Goal: Book appointment/travel/reservation

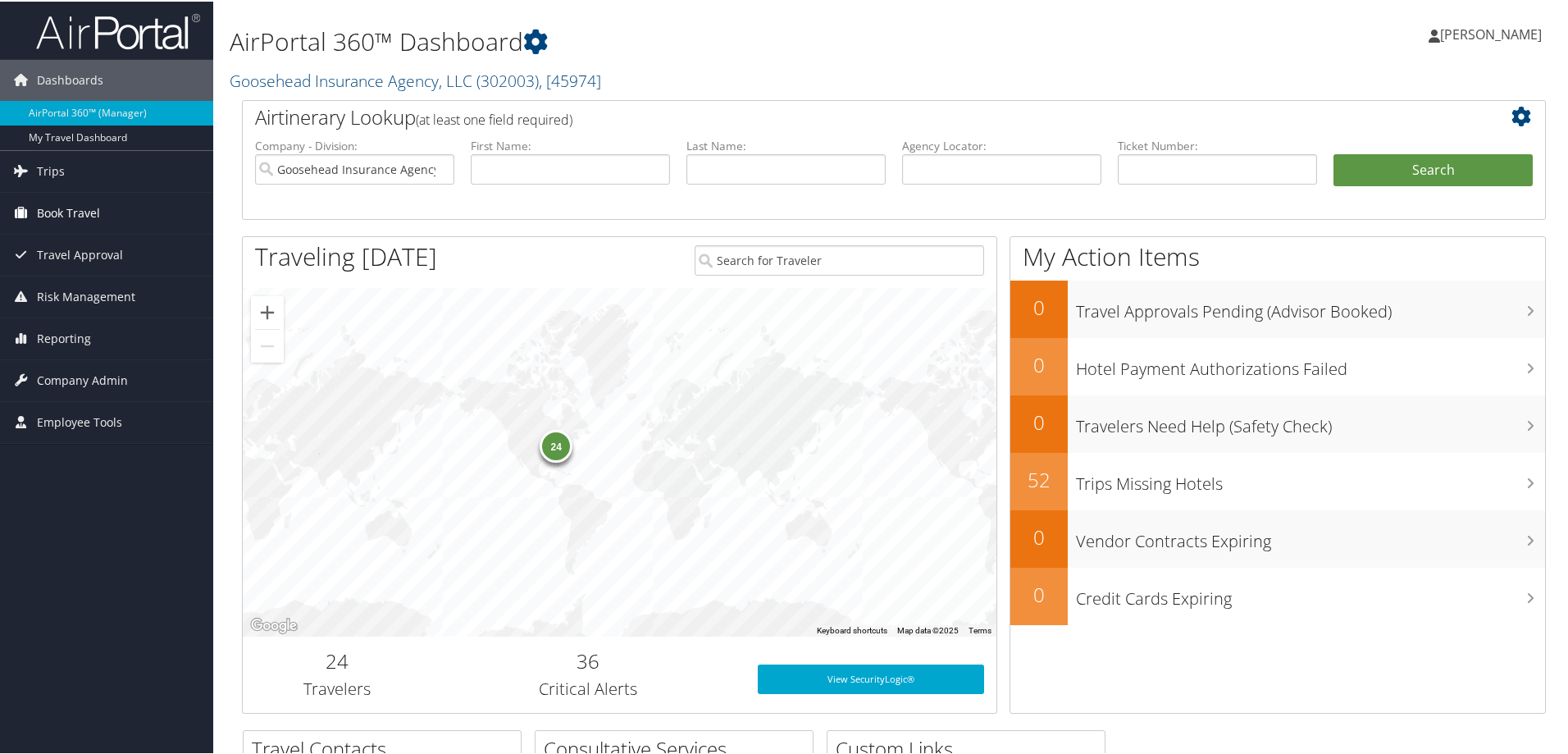
click at [132, 221] on link "Book Travel" at bounding box center [107, 211] width 214 height 41
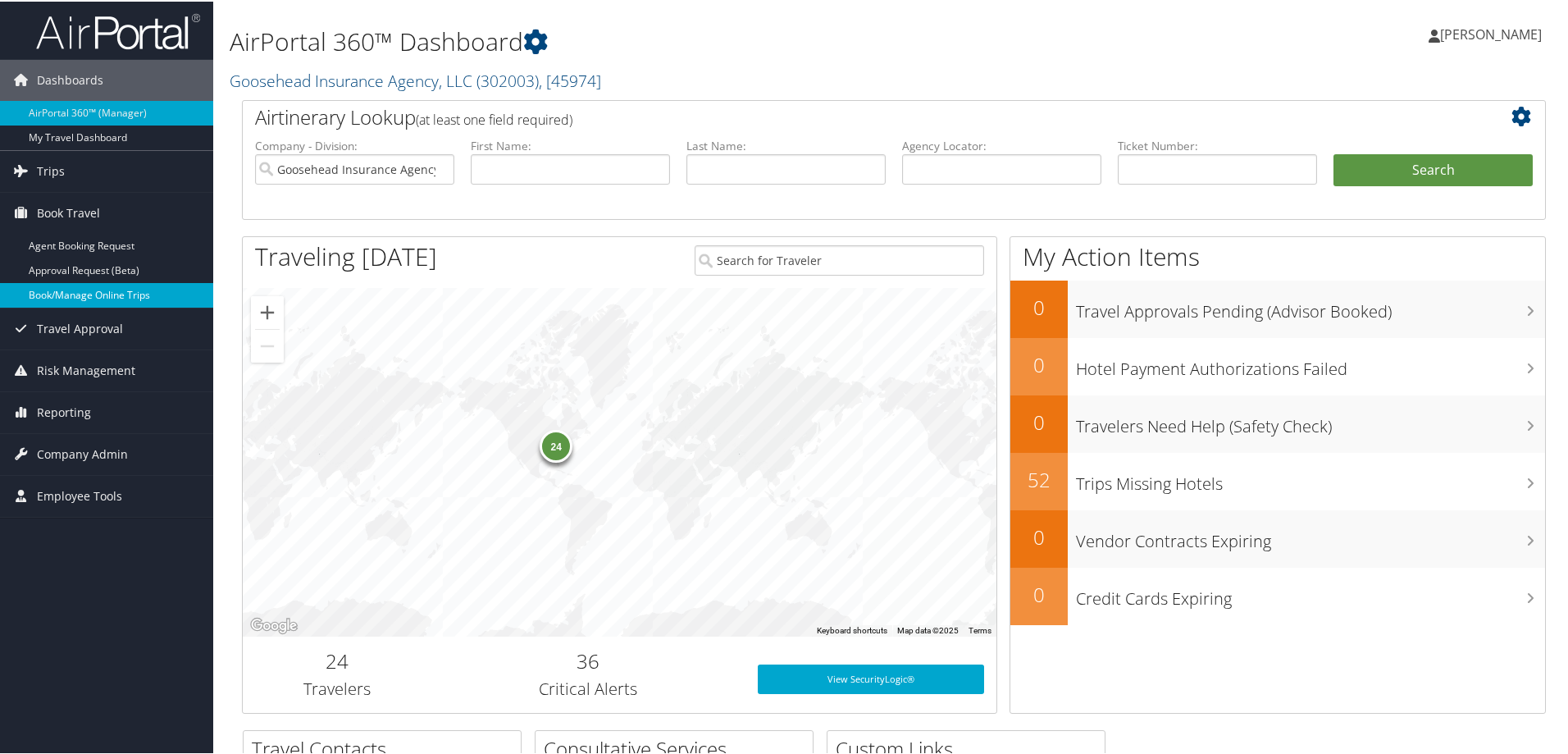
click at [115, 290] on link "Book/Manage Online Trips" at bounding box center [107, 294] width 214 height 25
